Goal: Obtain resource: Download file/media

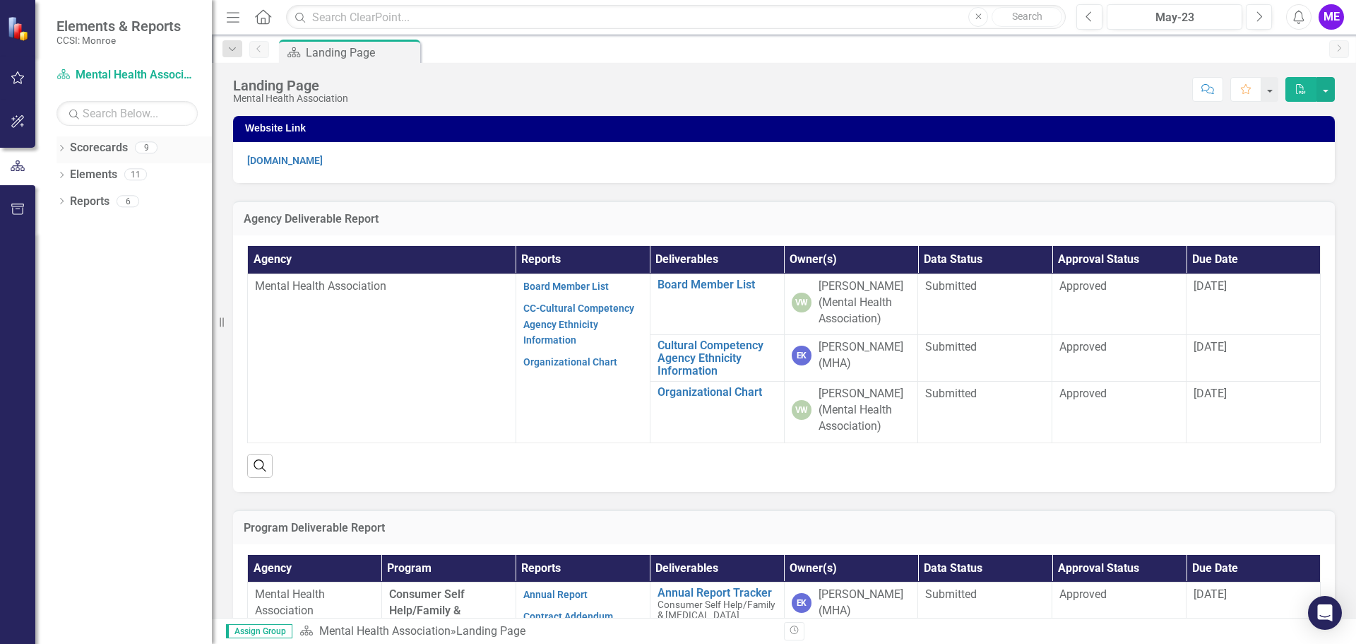
click at [61, 147] on icon "Dropdown" at bounding box center [62, 150] width 10 height 8
click at [72, 174] on icon "Dropdown" at bounding box center [69, 174] width 11 height 8
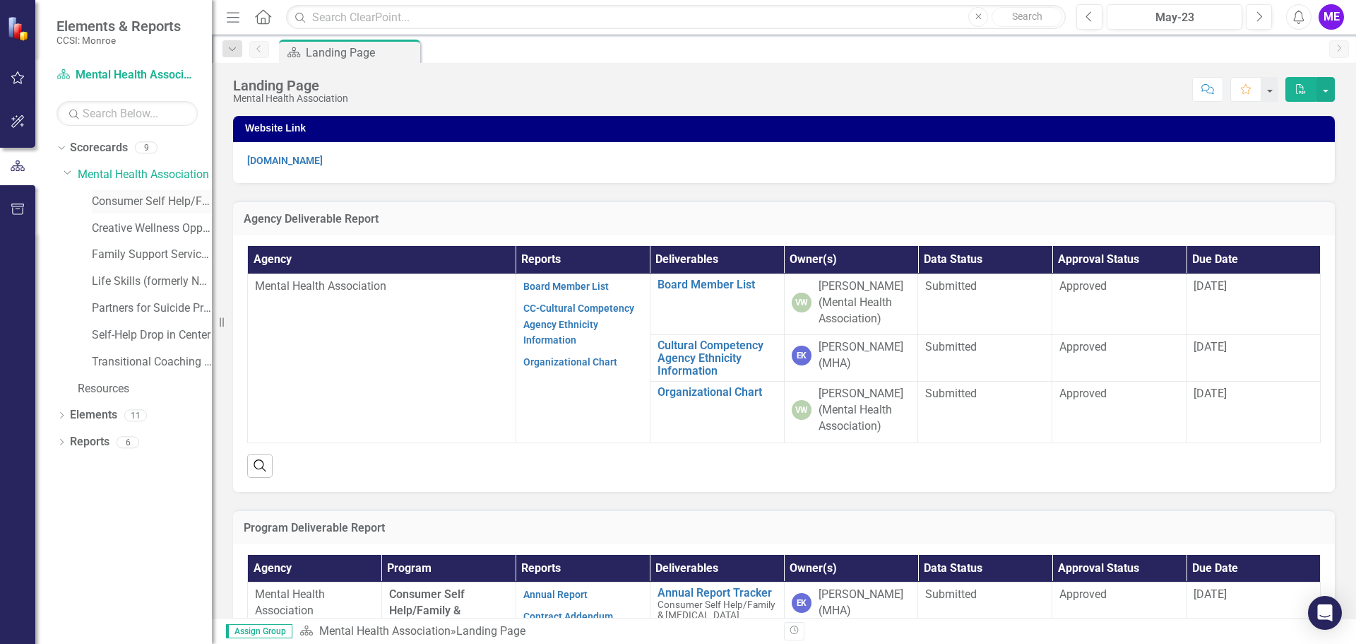
click at [129, 198] on link "Consumer Self Help/Family & [MEDICAL_DATA] Services" at bounding box center [152, 202] width 120 height 16
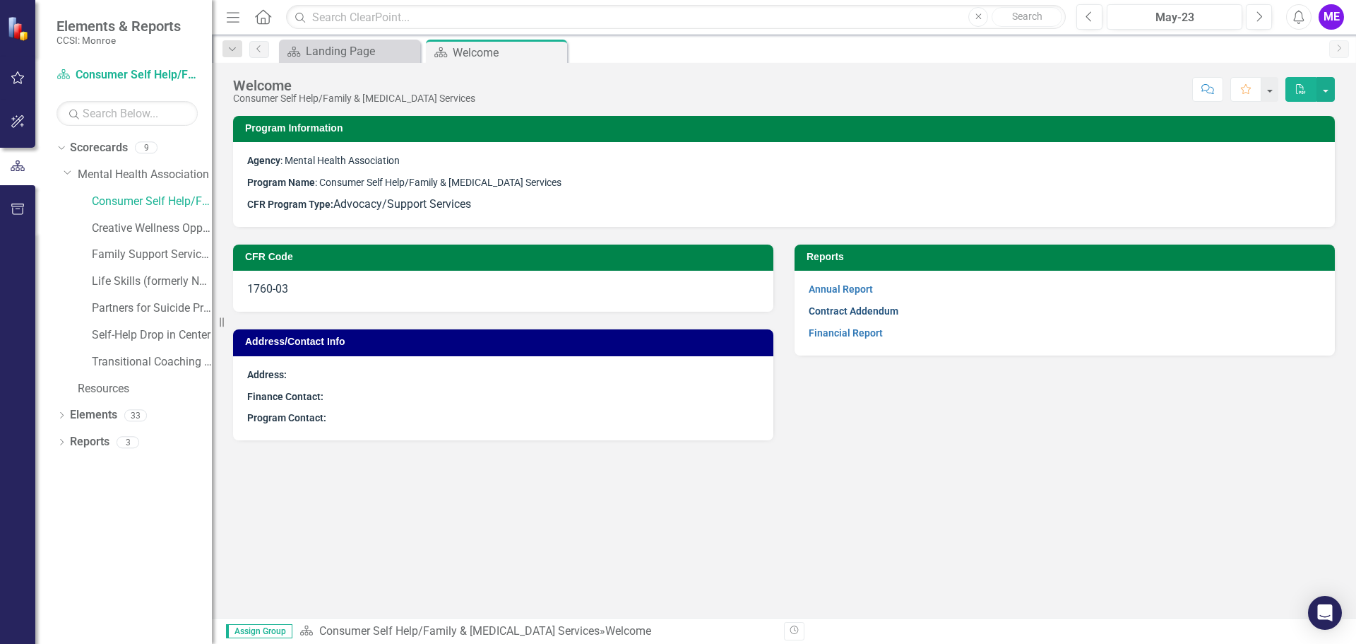
click at [832, 307] on link "Contract Addendum" at bounding box center [854, 310] width 90 height 11
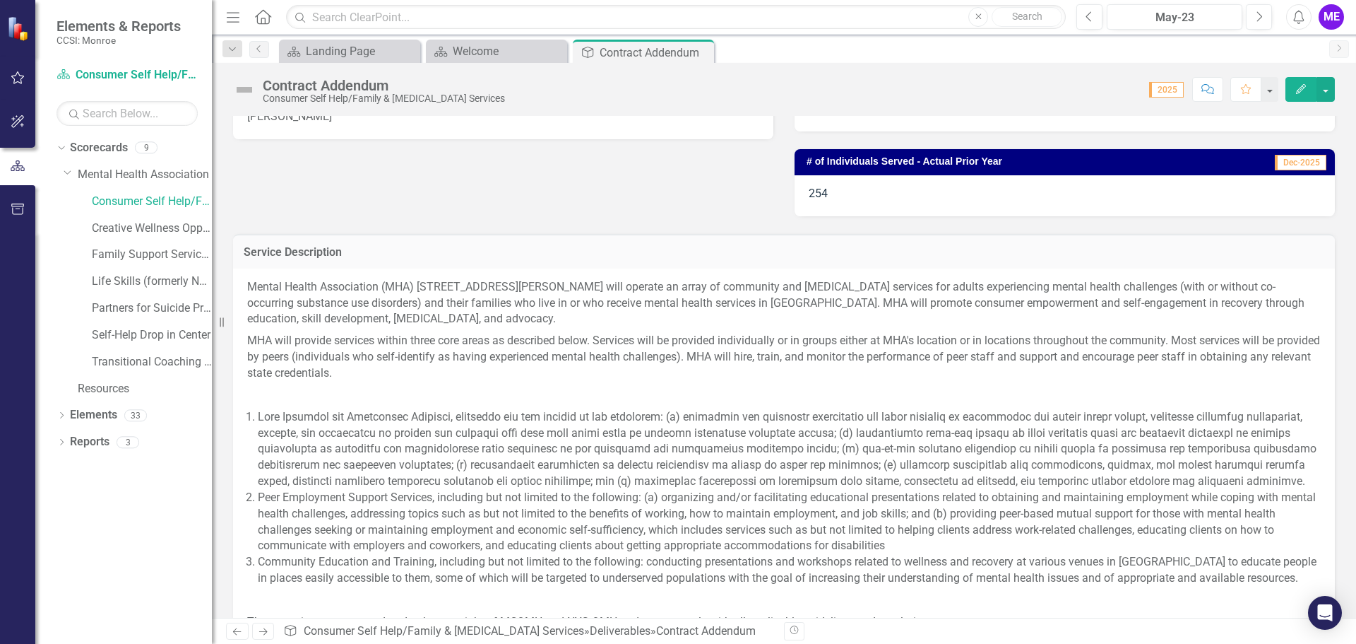
scroll to position [565, 0]
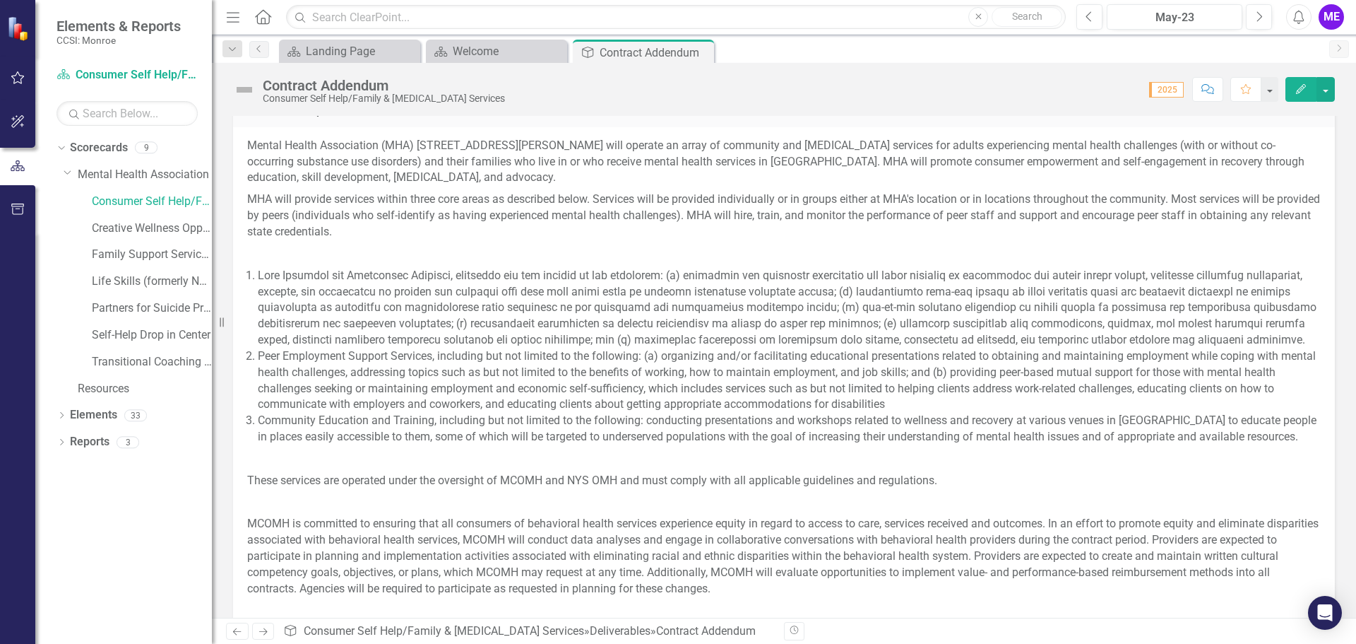
drag, startPoint x: 247, startPoint y: 354, endPoint x: 312, endPoint y: 362, distance: 65.5
click at [312, 362] on li "Peer Employment Support Services, including but not limited to the following: (…" at bounding box center [789, 380] width 1063 height 64
drag, startPoint x: 257, startPoint y: 355, endPoint x: 275, endPoint y: 360, distance: 18.2
click at [275, 360] on li "Peer Employment Support Services, including but not limited to the following: (…" at bounding box center [789, 380] width 1063 height 64
click at [1329, 90] on button "button" at bounding box center [1326, 89] width 18 height 25
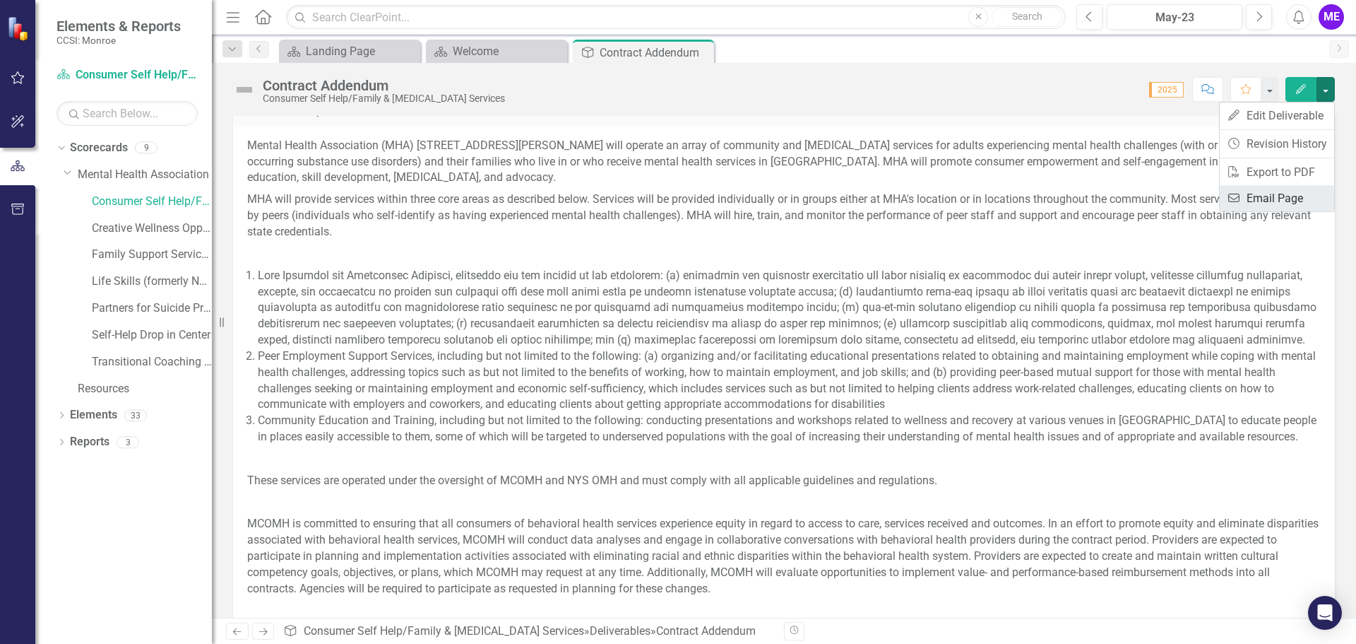
click at [1261, 194] on link "Email Email Page" at bounding box center [1277, 198] width 114 height 26
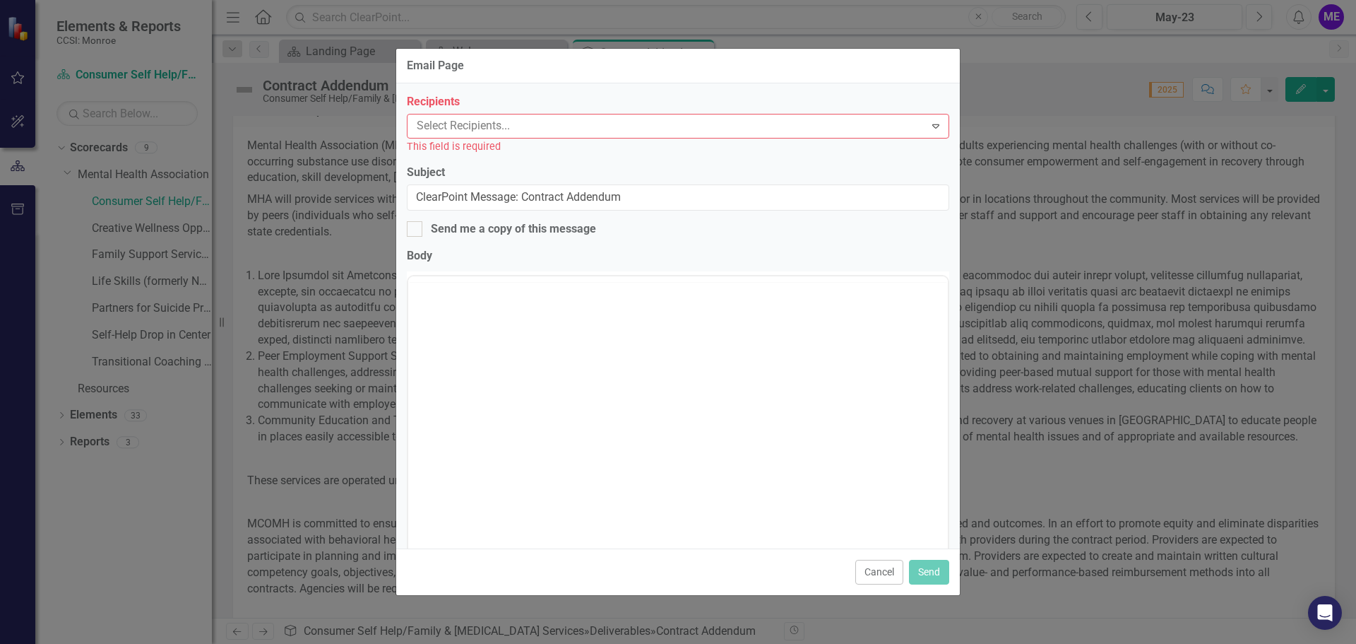
scroll to position [0, 0]
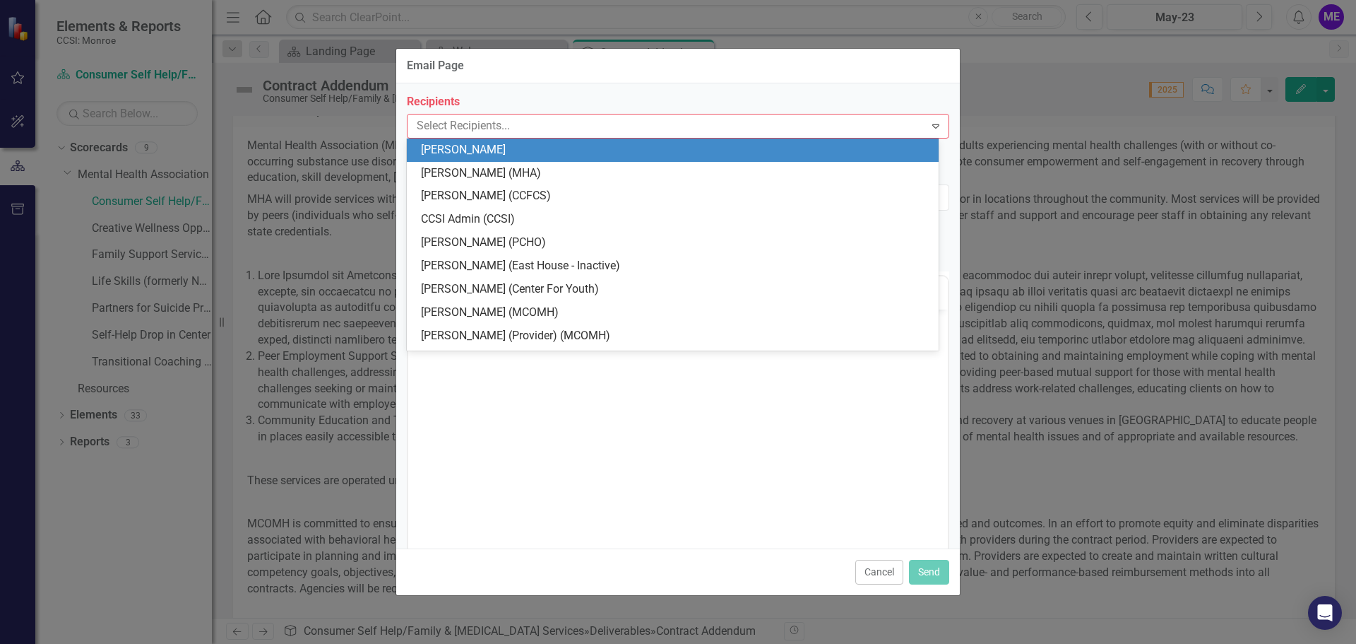
click at [543, 126] on div at bounding box center [668, 126] width 514 height 19
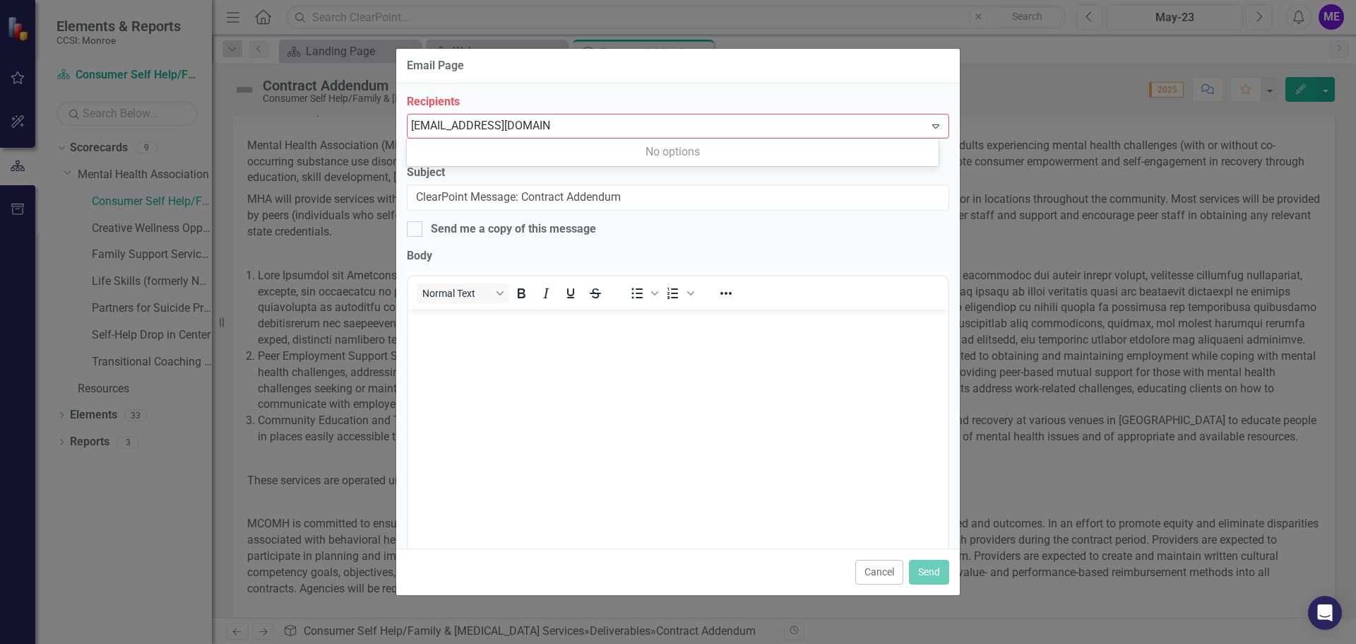
type input "[EMAIL_ADDRESS][DOMAIN_NAME]"
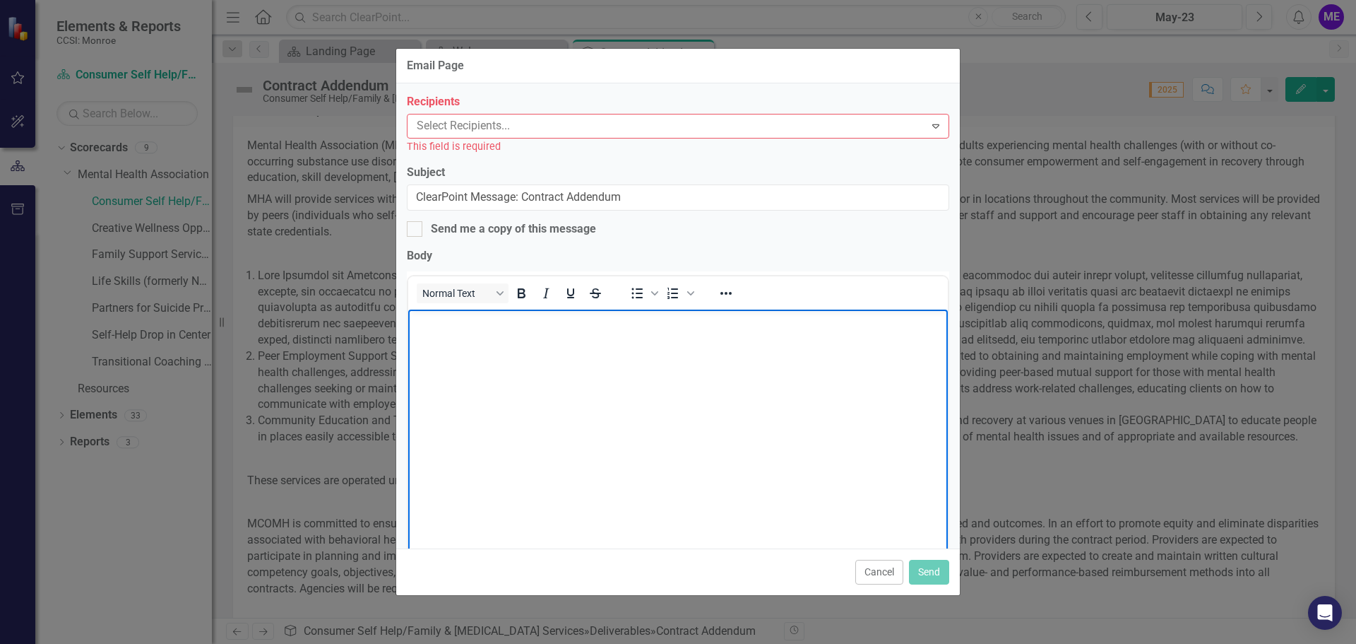
click at [468, 341] on body "Rich Text Area. Press ALT-0 for help." at bounding box center [678, 415] width 540 height 212
click at [929, 124] on icon "Expand" at bounding box center [936, 125] width 14 height 11
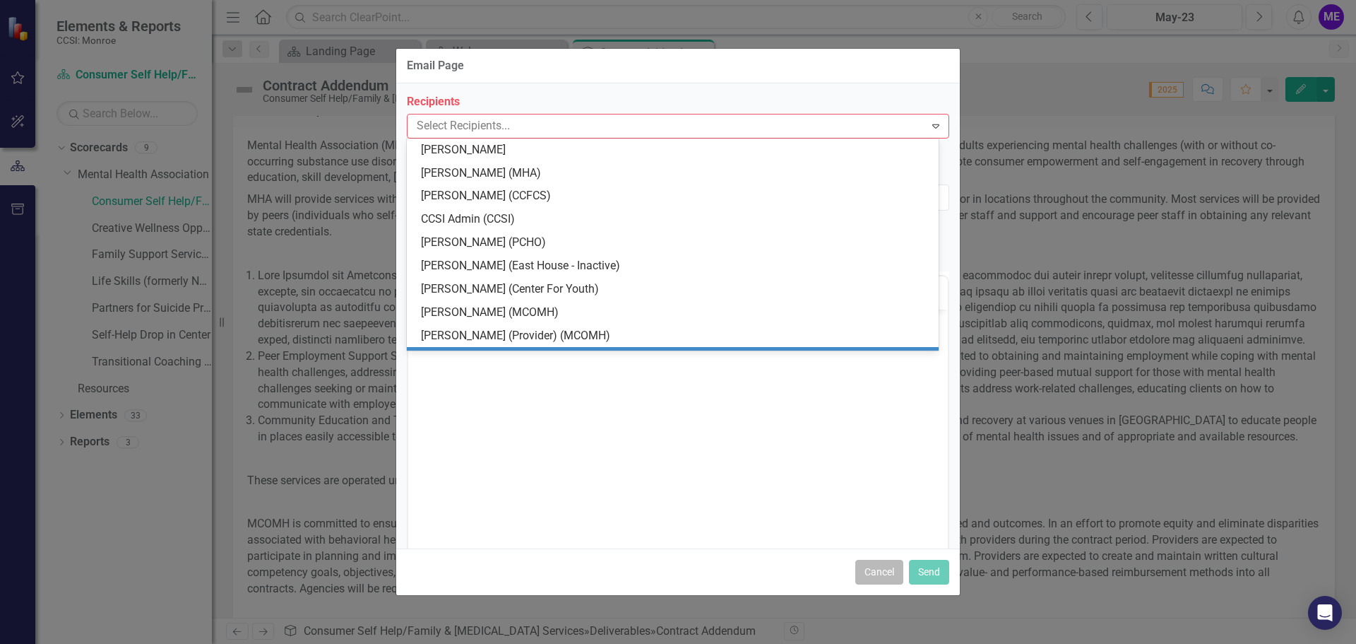
click at [889, 569] on button "Cancel" at bounding box center [879, 571] width 48 height 25
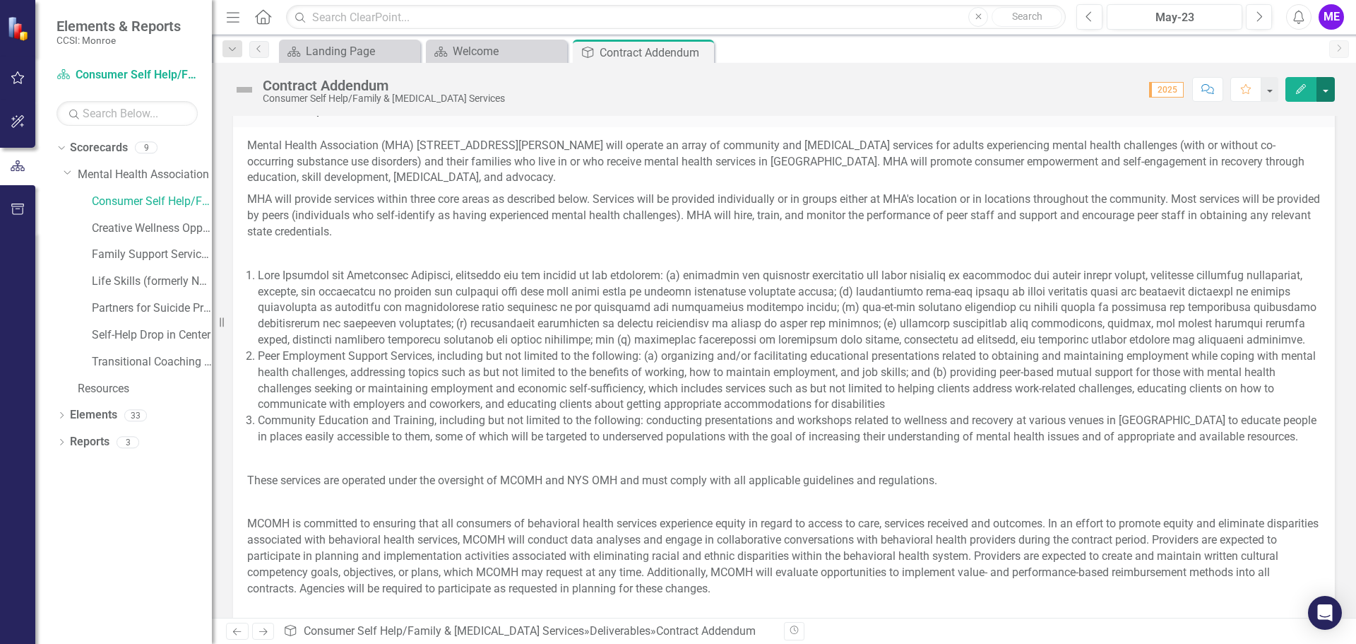
click at [1331, 85] on button "button" at bounding box center [1326, 89] width 18 height 25
click at [1282, 172] on link "PDF Export to PDF" at bounding box center [1277, 172] width 114 height 26
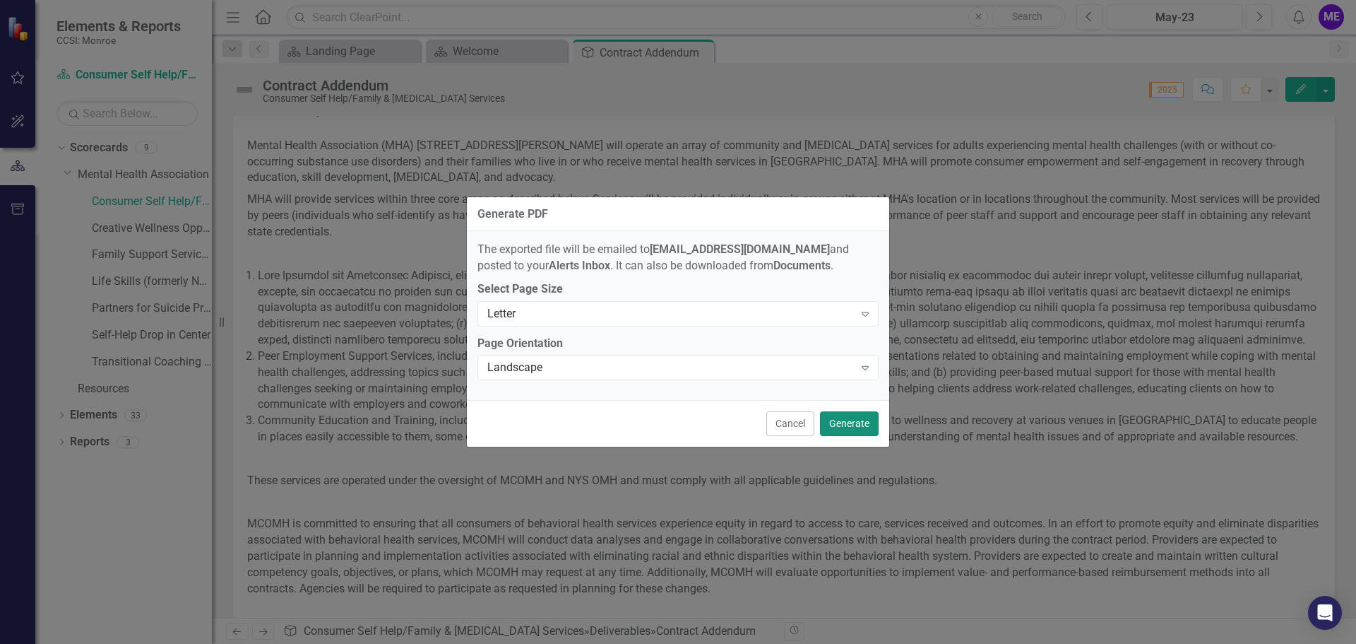
click at [848, 424] on button "Generate" at bounding box center [849, 423] width 59 height 25
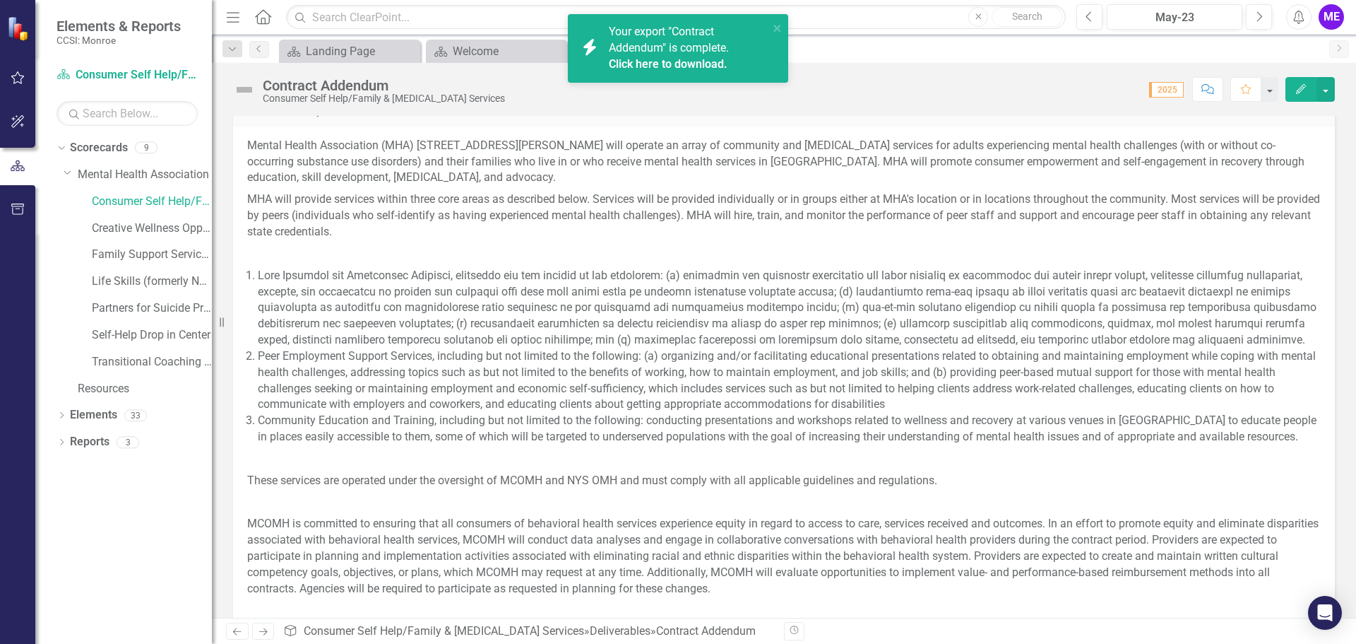
click at [617, 61] on link "Click here to download." at bounding box center [668, 63] width 119 height 13
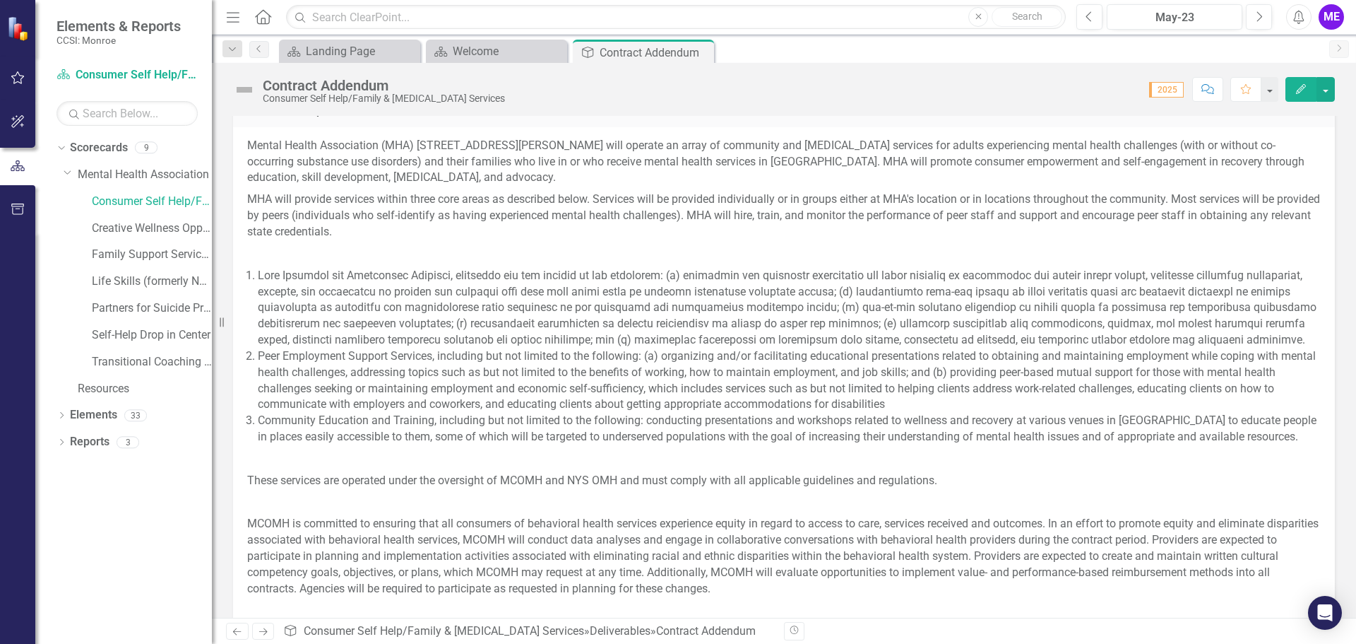
click at [1337, 14] on div "ME" at bounding box center [1331, 16] width 25 height 25
click at [1271, 174] on link "Logout Log Out" at bounding box center [1288, 178] width 112 height 26
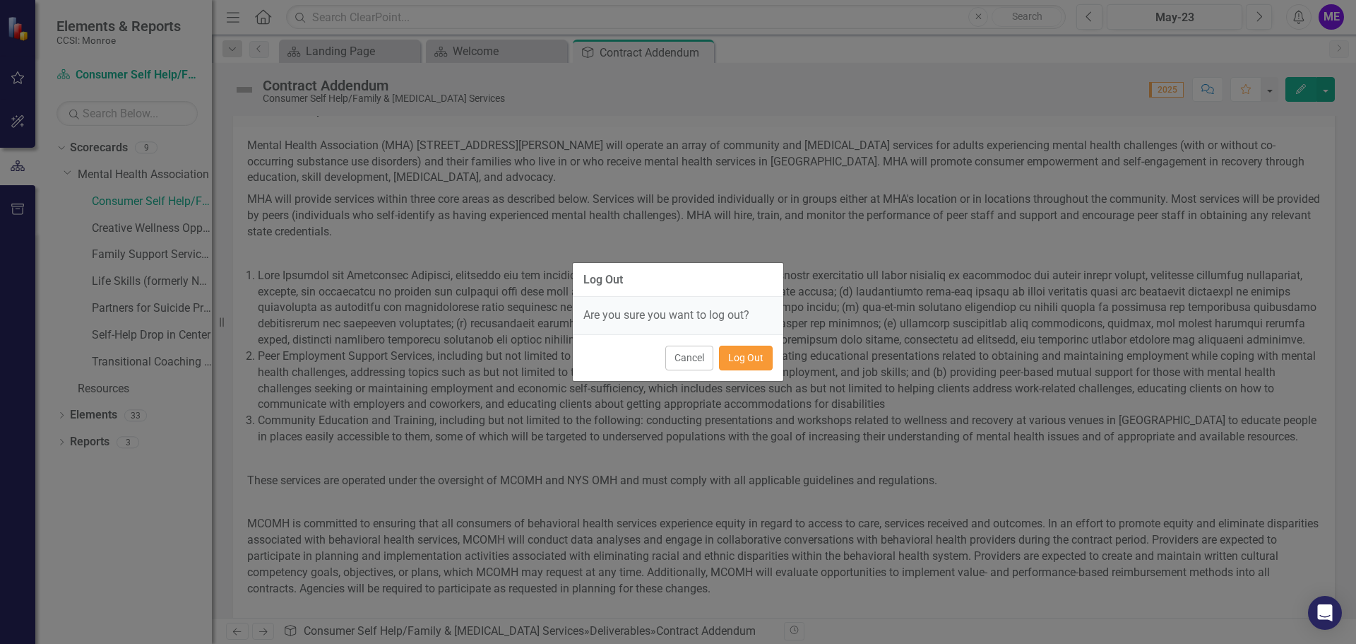
click at [751, 358] on button "Log Out" at bounding box center [746, 357] width 54 height 25
